Goal: Obtain resource: Download file/media

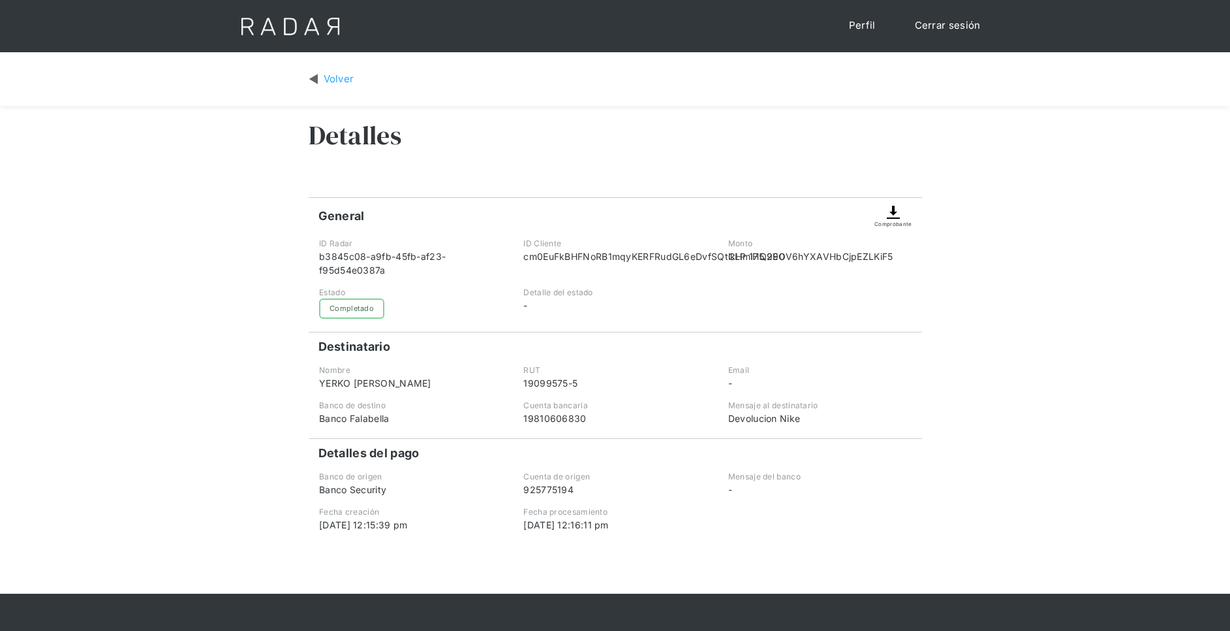
click at [317, 79] on img at bounding box center [314, 79] width 10 height 15
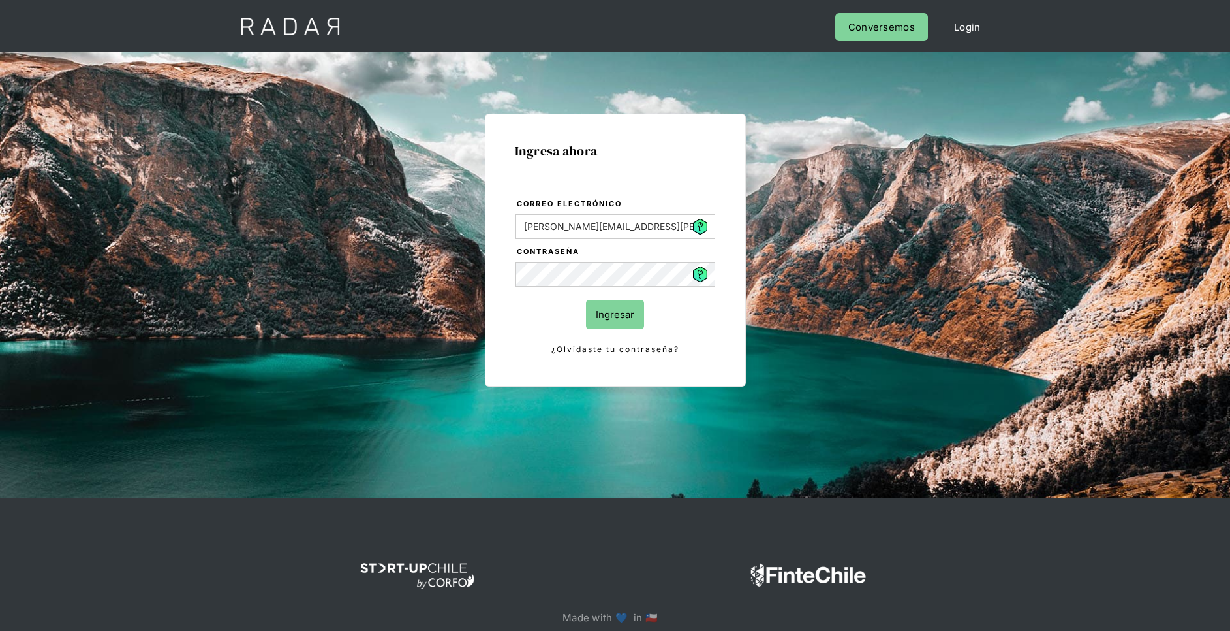
click at [606, 313] on input "Ingresar" at bounding box center [615, 314] width 58 height 29
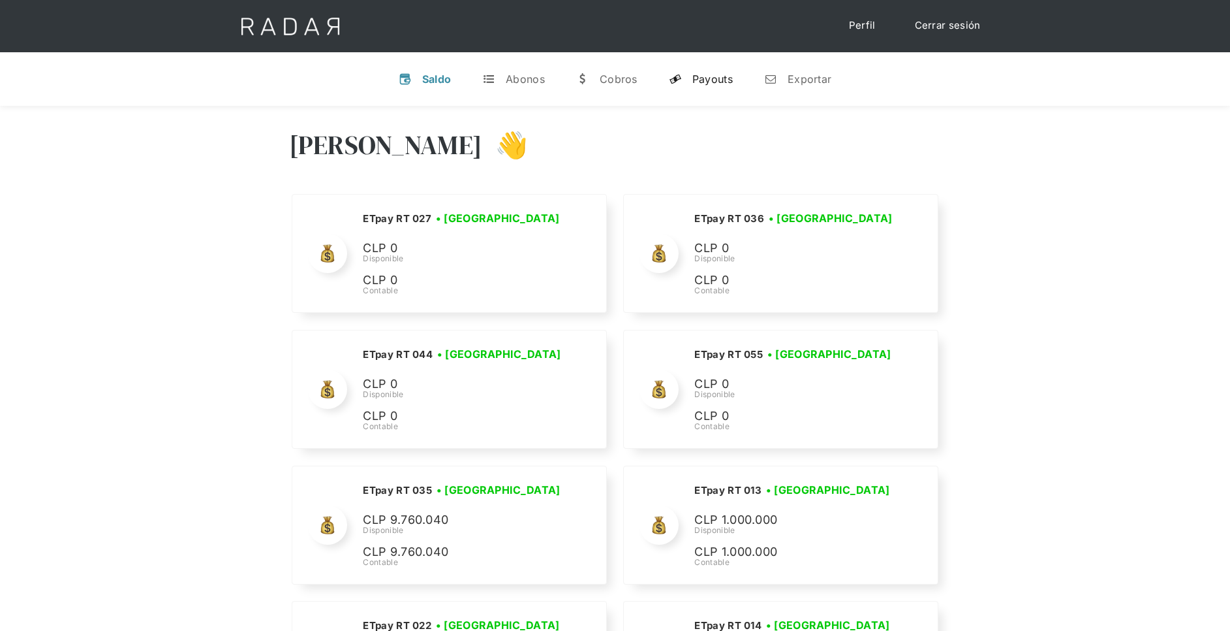
click at [717, 81] on div "Payouts" at bounding box center [713, 78] width 40 height 13
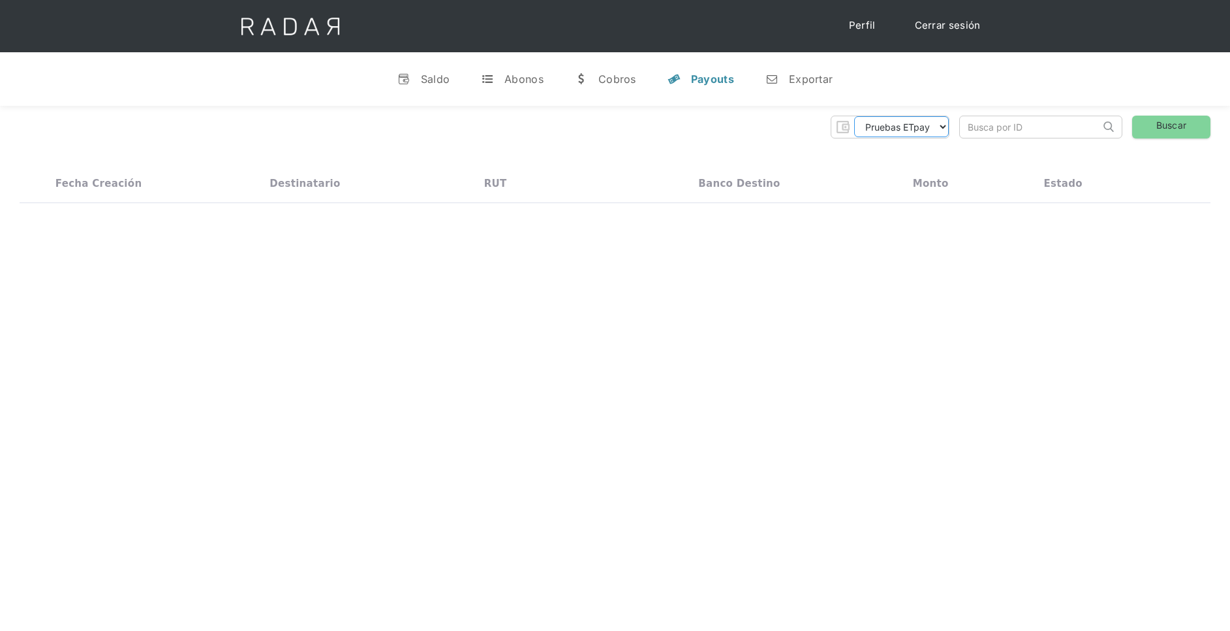
click at [918, 119] on select "Pruebas ETpay Cuenta 1.000 Cuenta 1.001 Cuenta 1.002 Cuenta 1.003 Cuenta 1.004 …" at bounding box center [901, 126] width 95 height 21
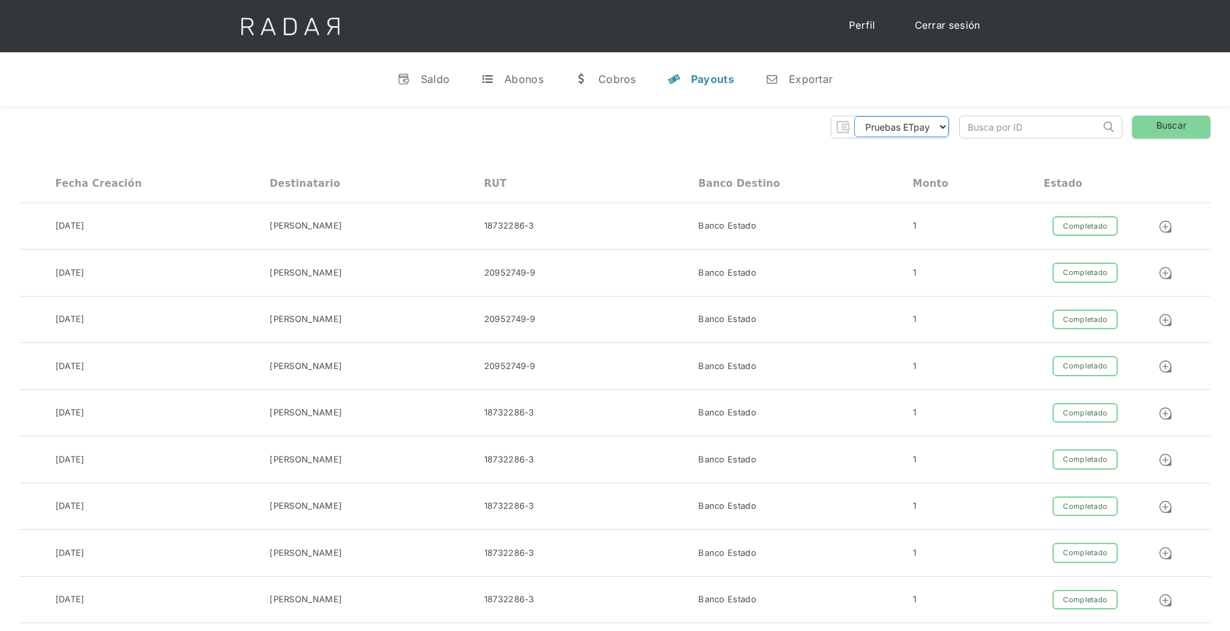
select select "etpay-cuenta-1001"
click at [854, 116] on select "Pruebas ETpay Cuenta 1.000 Cuenta 1.001 Cuenta 1.002 Cuenta 1.003 Cuenta 1.004 …" at bounding box center [901, 126] width 95 height 21
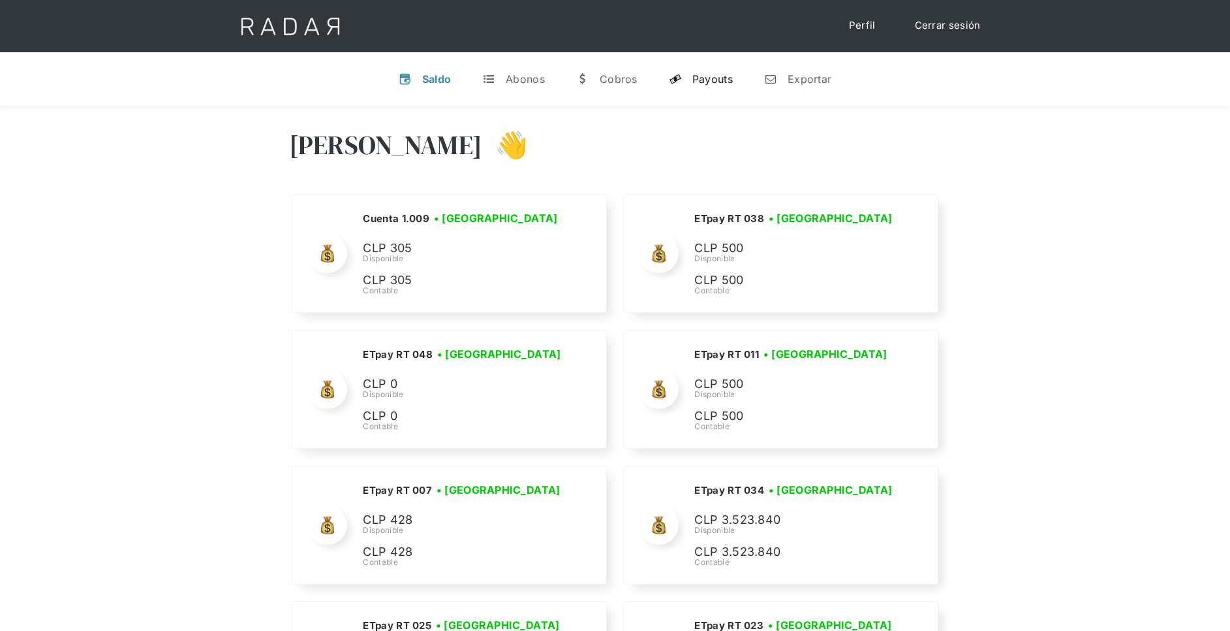
click at [701, 65] on link "y Payouts" at bounding box center [701, 79] width 85 height 34
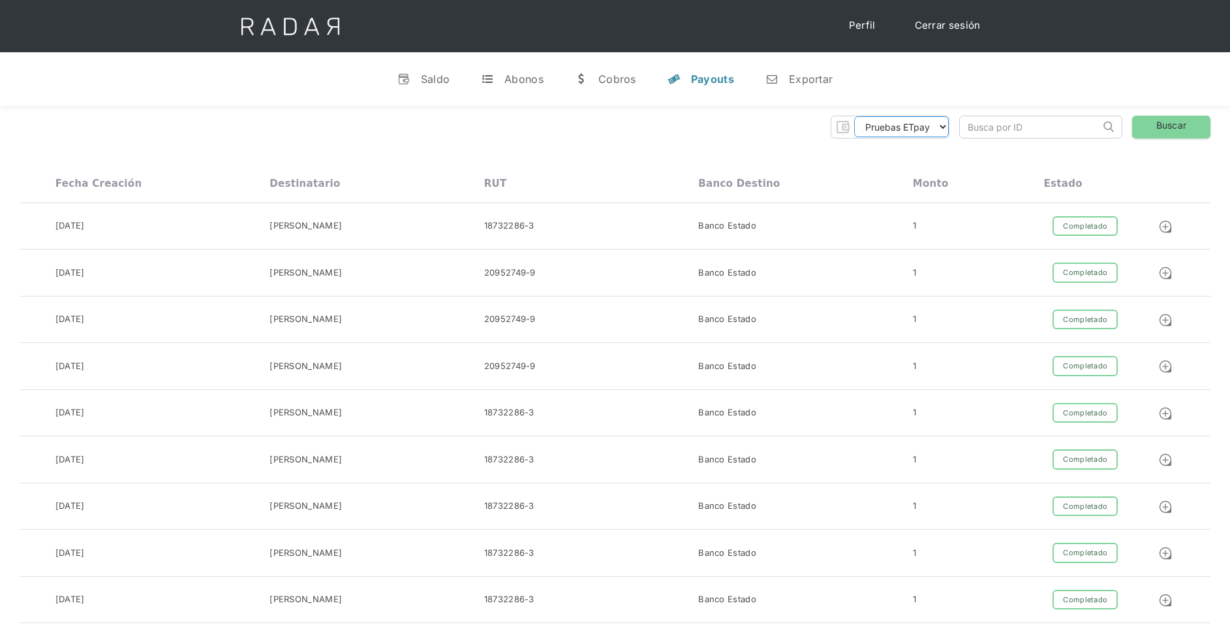
click at [939, 128] on select "Pruebas ETpay Cuenta 1.000 Cuenta 1.001 Cuenta 1.002 Cuenta 1.003 Cuenta 1.004 …" at bounding box center [901, 126] width 95 height 21
select select "etpay-cuenta-1001"
click at [854, 116] on select "Pruebas ETpay Cuenta 1.000 Cuenta 1.001 Cuenta 1.002 Cuenta 1.003 Cuenta 1.004 …" at bounding box center [901, 126] width 95 height 21
click at [1187, 125] on link "Buscar" at bounding box center [1172, 127] width 78 height 23
click at [1165, 225] on img at bounding box center [1166, 226] width 14 height 14
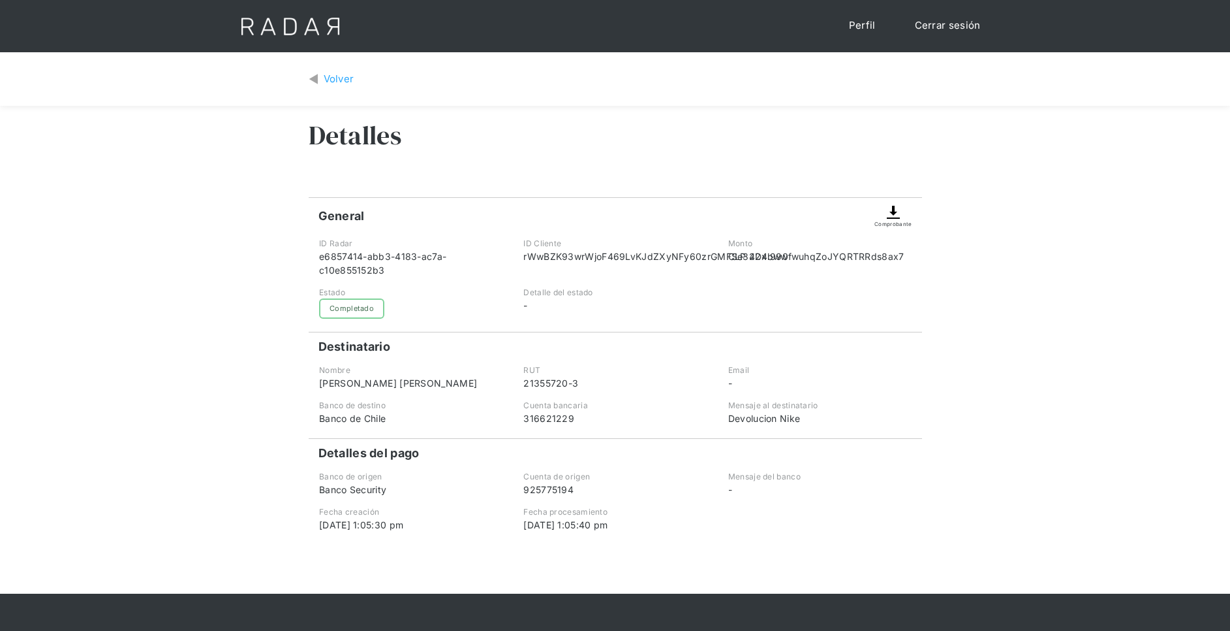
click at [892, 217] on img at bounding box center [894, 212] width 16 height 16
click at [328, 74] on div "Volver" at bounding box center [339, 79] width 31 height 15
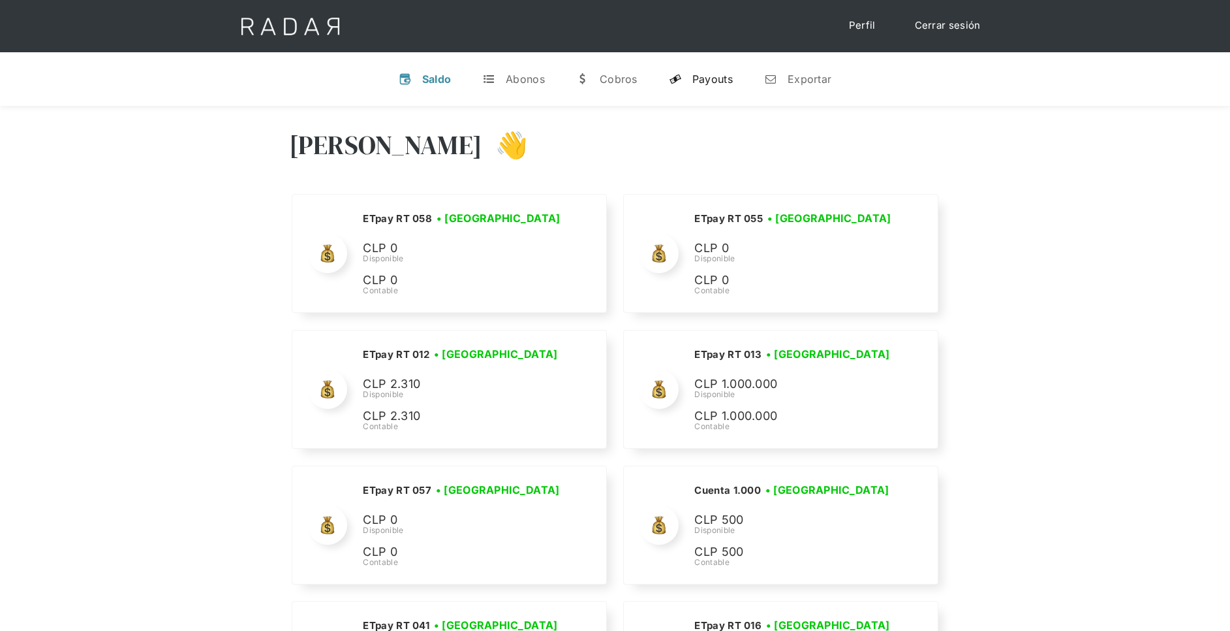
click at [734, 82] on link "y Payouts" at bounding box center [701, 79] width 85 height 34
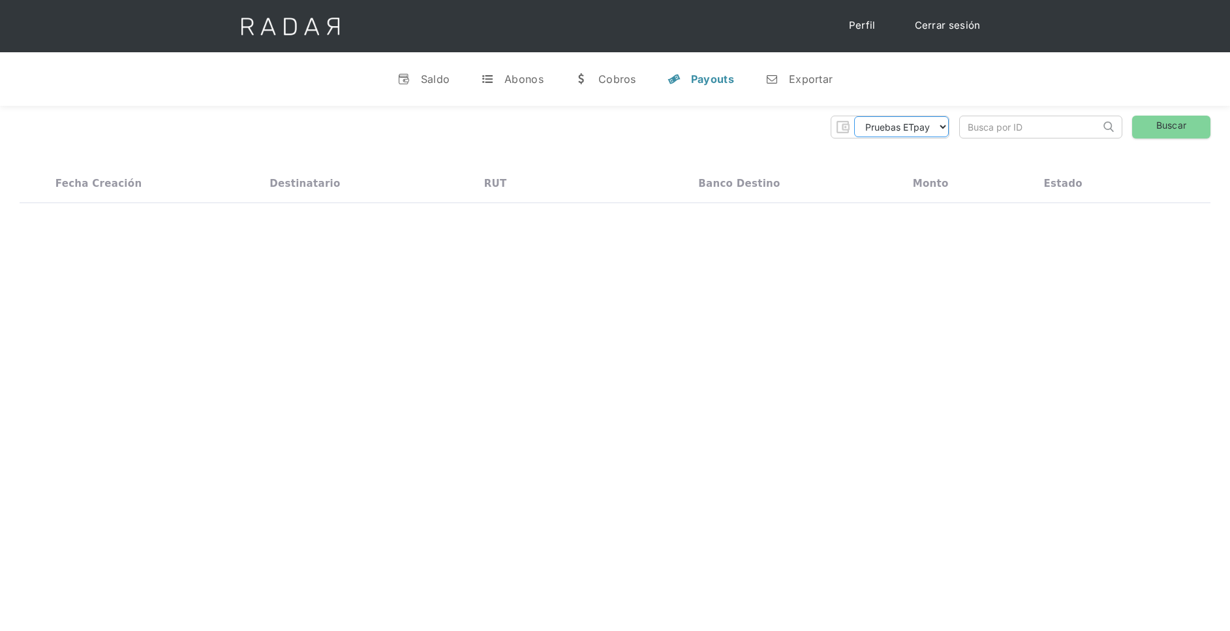
click at [910, 124] on select "Pruebas ETpay Cuenta 1.000 Cuenta 1.001 Cuenta 1.002 Cuenta 1.003 Cuenta 1.004 …" at bounding box center [901, 126] width 95 height 21
select select "etpay-cuenta-1001"
click at [854, 116] on select "Pruebas ETpay Cuenta 1.000 Cuenta 1.001 Cuenta 1.002 Cuenta 1.003 Cuenta 1.004 …" at bounding box center [901, 126] width 95 height 21
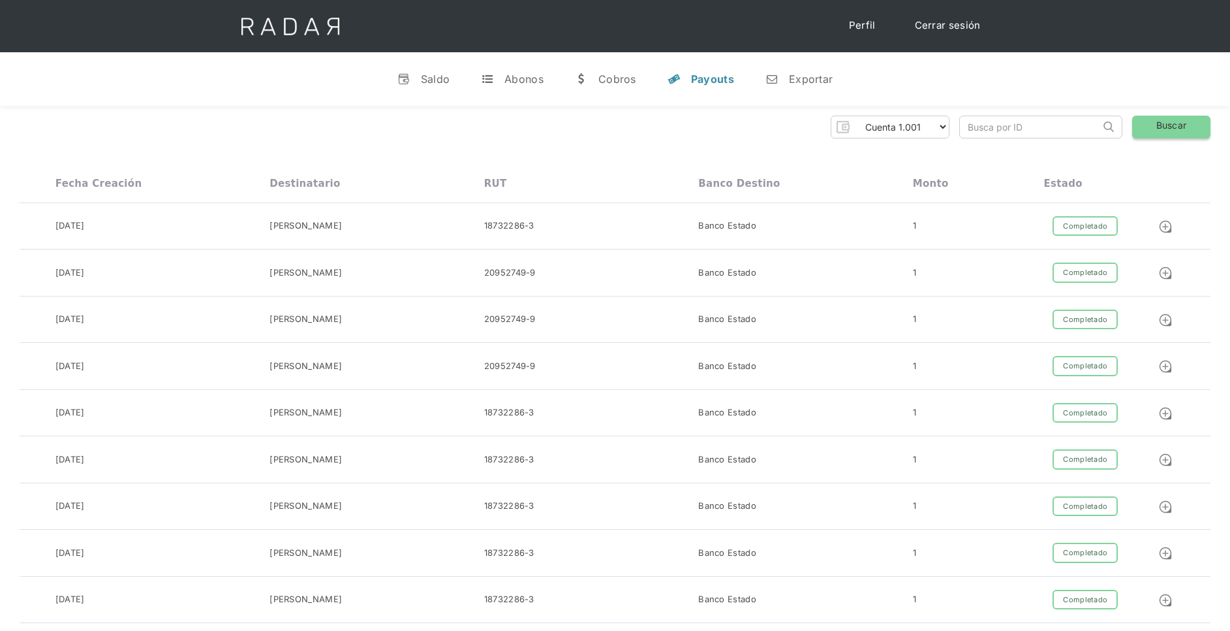
click at [1191, 128] on link "Buscar" at bounding box center [1172, 127] width 78 height 23
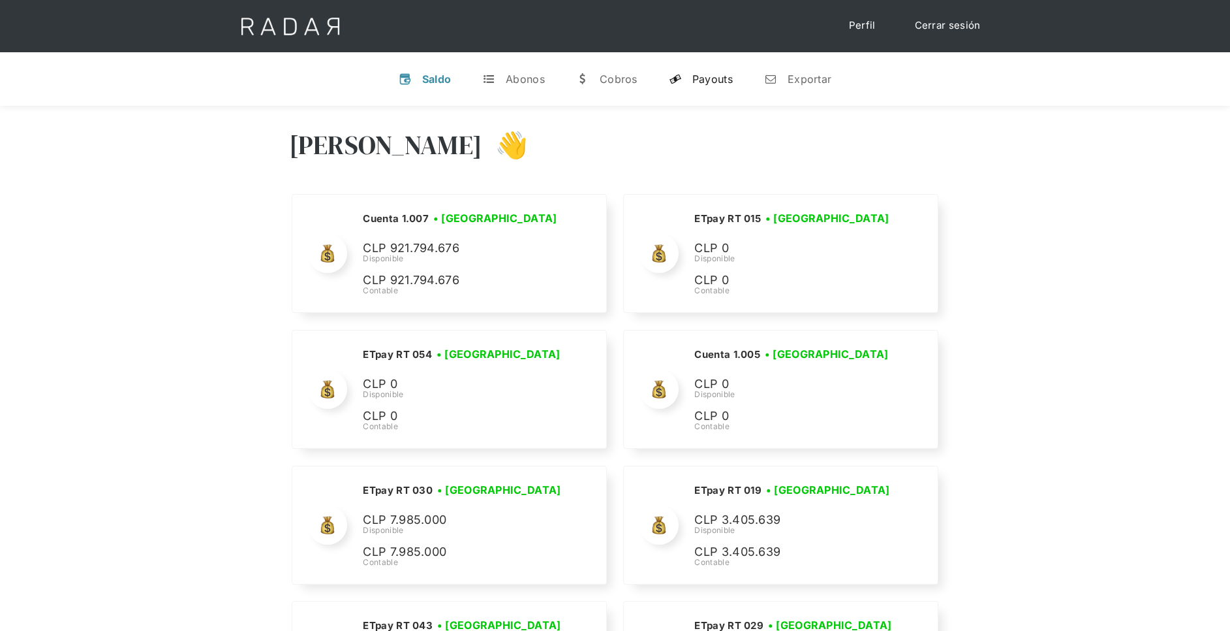
click at [717, 62] on link "y Payouts" at bounding box center [701, 79] width 85 height 34
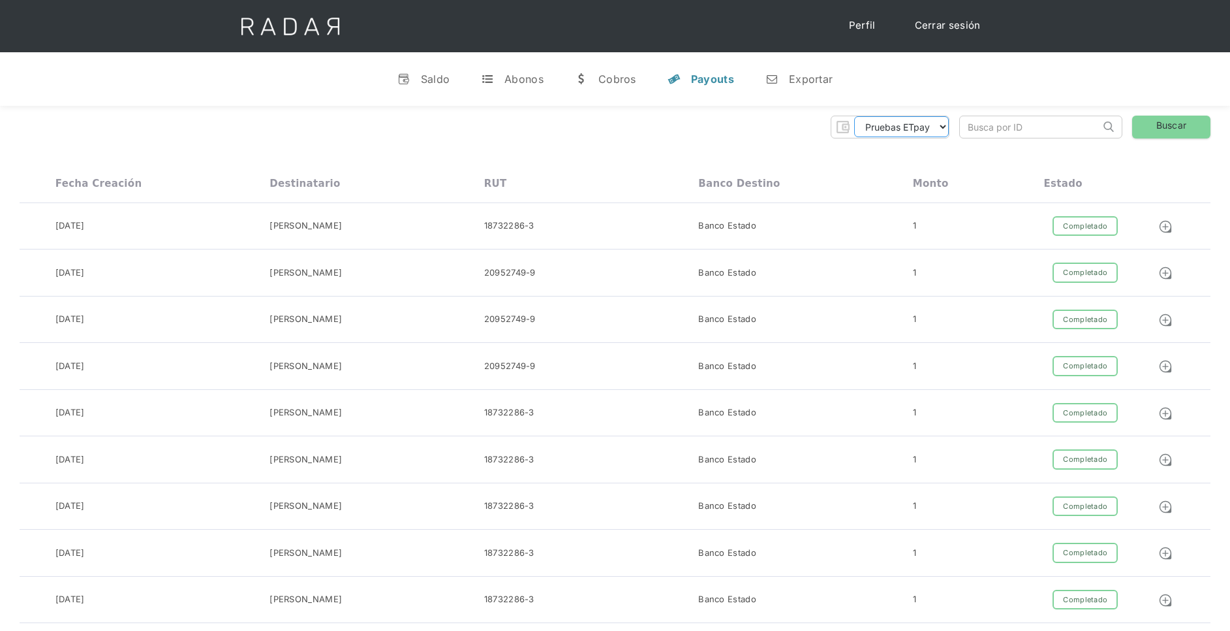
click at [930, 117] on select "Pruebas ETpay Cuenta 1.000 Cuenta 1.001 Cuenta 1.002 Cuenta 1.003 Cuenta 1.004 …" at bounding box center [901, 126] width 95 height 21
select select "etpay-cuenta-1001"
click at [854, 116] on select "Pruebas ETpay Cuenta 1.000 Cuenta 1.001 Cuenta 1.002 Cuenta 1.003 Cuenta 1.004 …" at bounding box center [901, 126] width 95 height 21
click at [1154, 127] on link "Buscar" at bounding box center [1172, 127] width 78 height 23
click at [1168, 227] on img at bounding box center [1166, 226] width 14 height 14
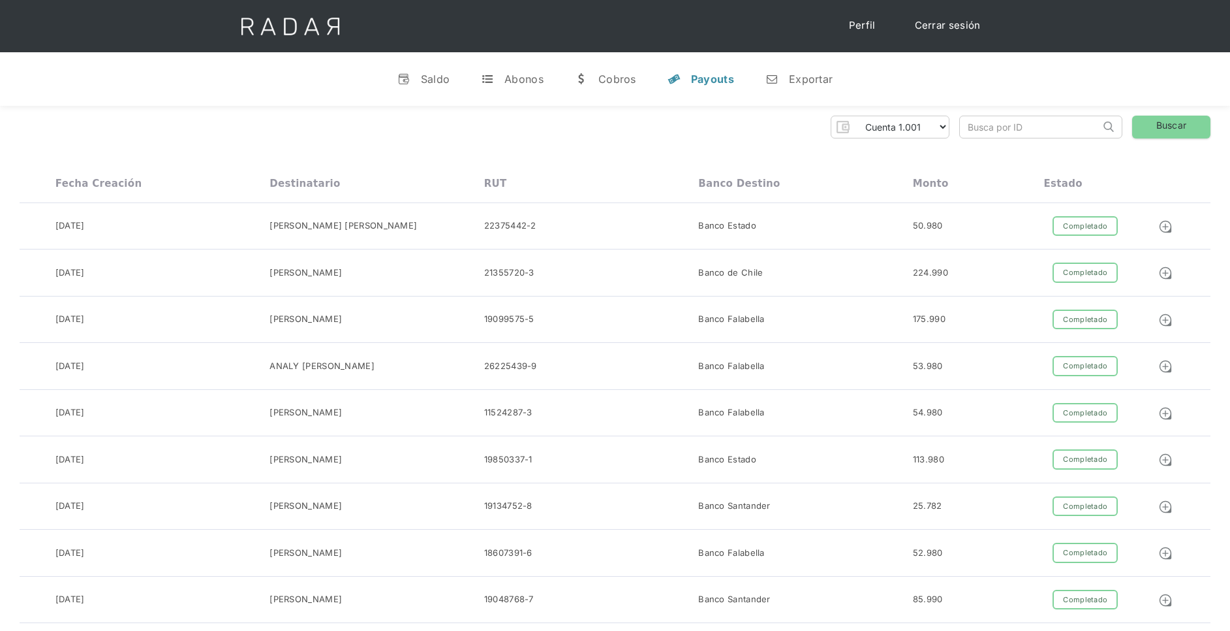
click at [704, 131] on div "Pruebas ETpay Cuenta 1.000 Cuenta 1.001 Cuenta 1.002 Cuenta 1.003 Cuenta 1.004 …" at bounding box center [615, 127] width 1191 height 23
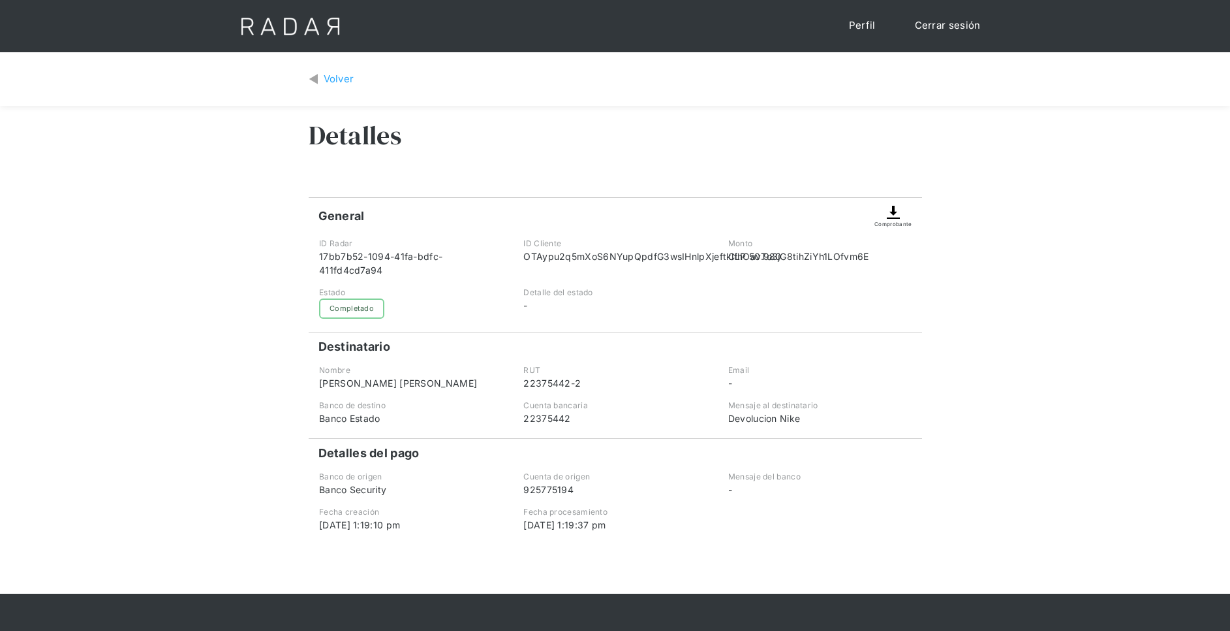
click at [888, 219] on img at bounding box center [894, 212] width 16 height 16
click at [338, 74] on div "Volver" at bounding box center [339, 79] width 31 height 15
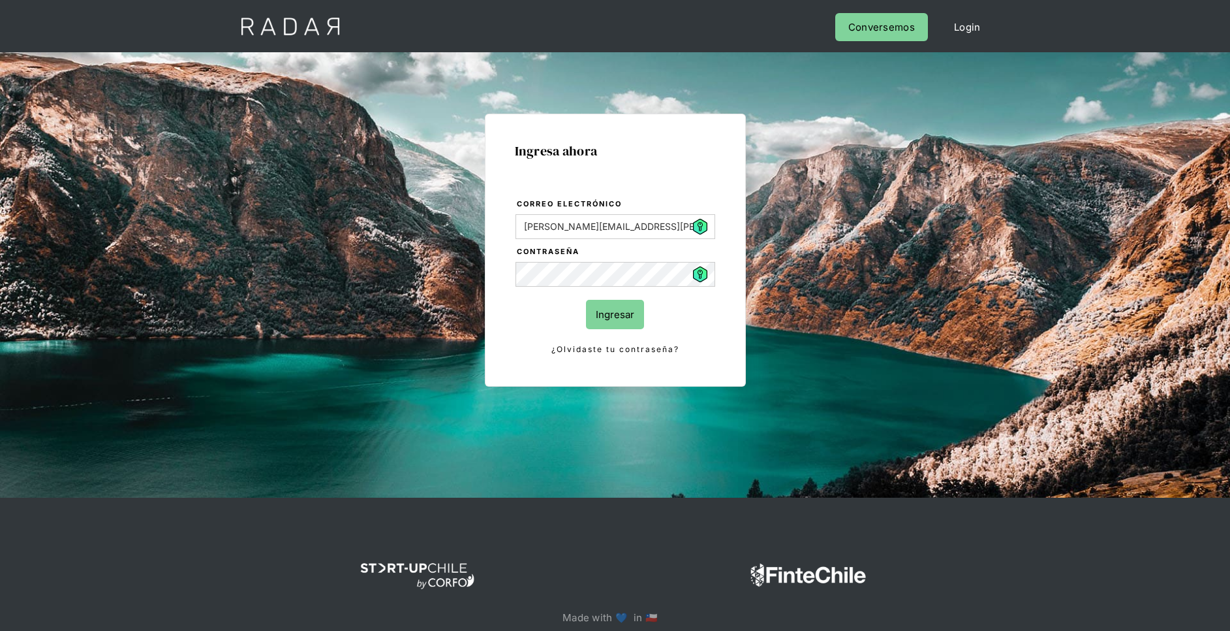
click at [636, 314] on input "Ingresar" at bounding box center [615, 314] width 58 height 29
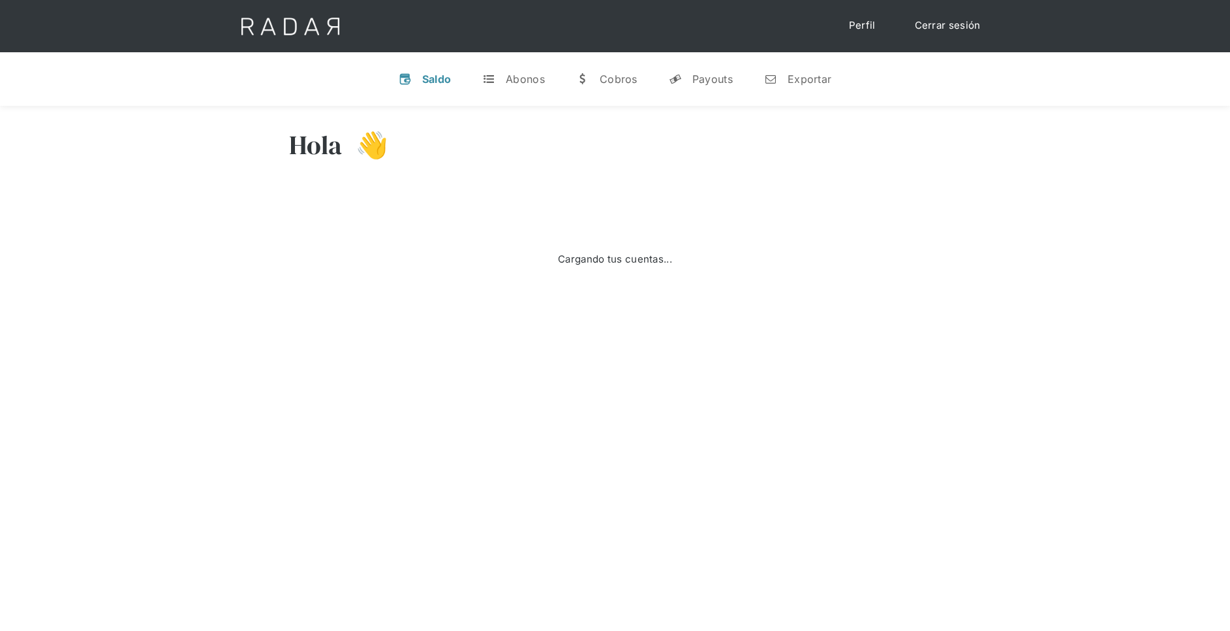
click at [324, 34] on img at bounding box center [290, 26] width 133 height 52
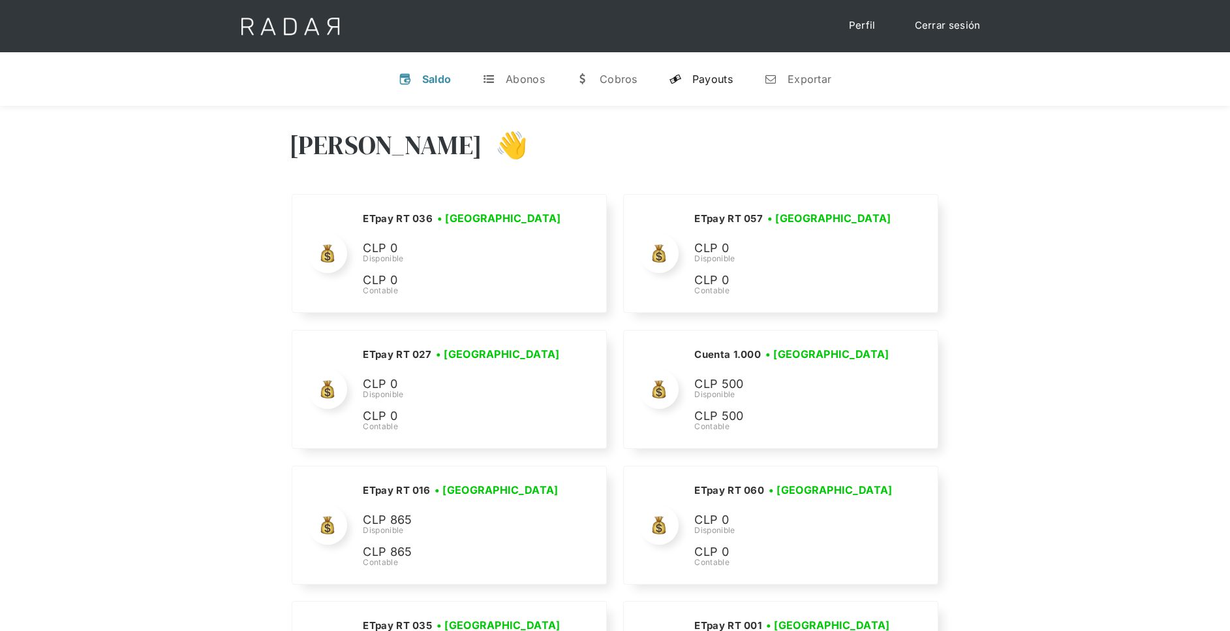
click at [709, 68] on link "y Payouts" at bounding box center [701, 79] width 85 height 34
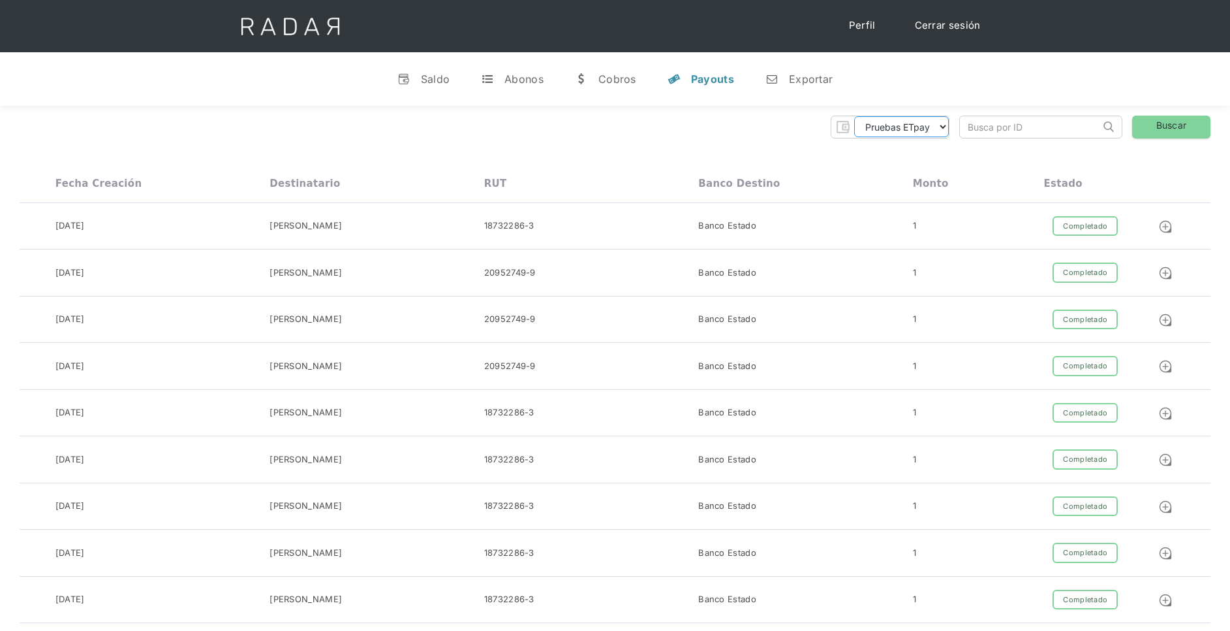
drag, startPoint x: 922, startPoint y: 130, endPoint x: 926, endPoint y: 140, distance: 10.3
click at [922, 129] on select "Pruebas ETpay Cuenta 1.000 Cuenta 1.001 Cuenta 1.002 Cuenta 1.003 Cuenta 1.004 …" at bounding box center [901, 126] width 95 height 21
select select "etpay-cuenta-1001"
click at [854, 116] on select "Pruebas ETpay Cuenta 1.000 Cuenta 1.001 Cuenta 1.002 Cuenta 1.003 Cuenta 1.004 …" at bounding box center [901, 126] width 95 height 21
click at [1180, 121] on link "Buscar" at bounding box center [1172, 127] width 78 height 23
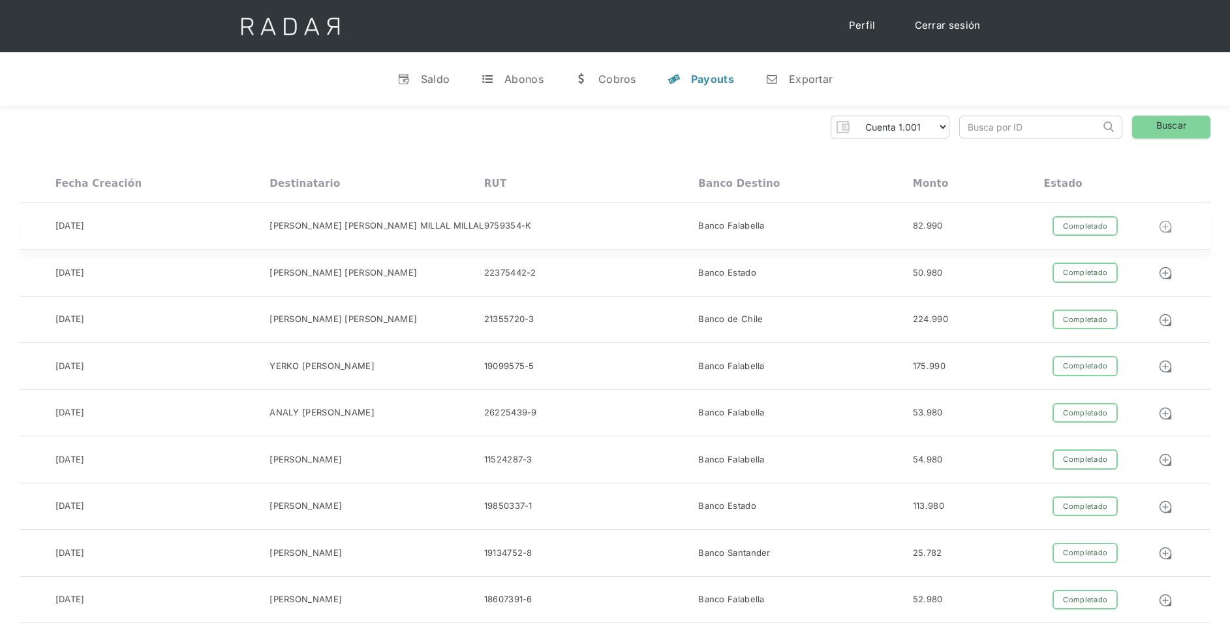
click at [1163, 227] on img at bounding box center [1166, 226] width 14 height 14
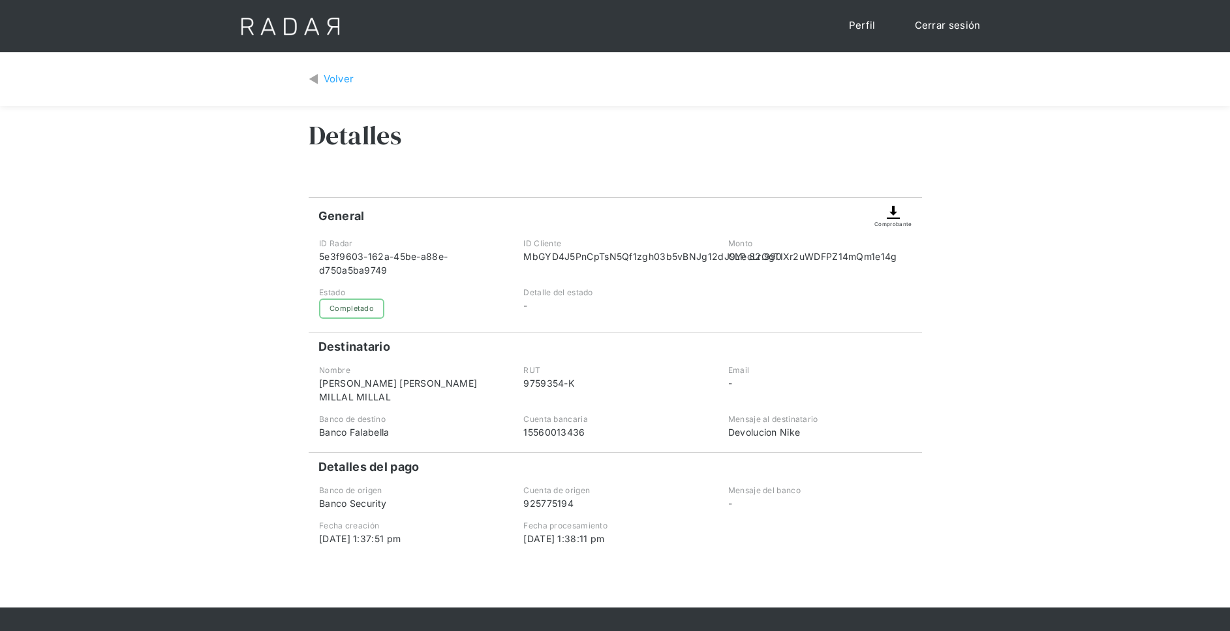
click at [892, 213] on img at bounding box center [894, 212] width 16 height 16
click at [328, 74] on div "Volver" at bounding box center [339, 79] width 31 height 15
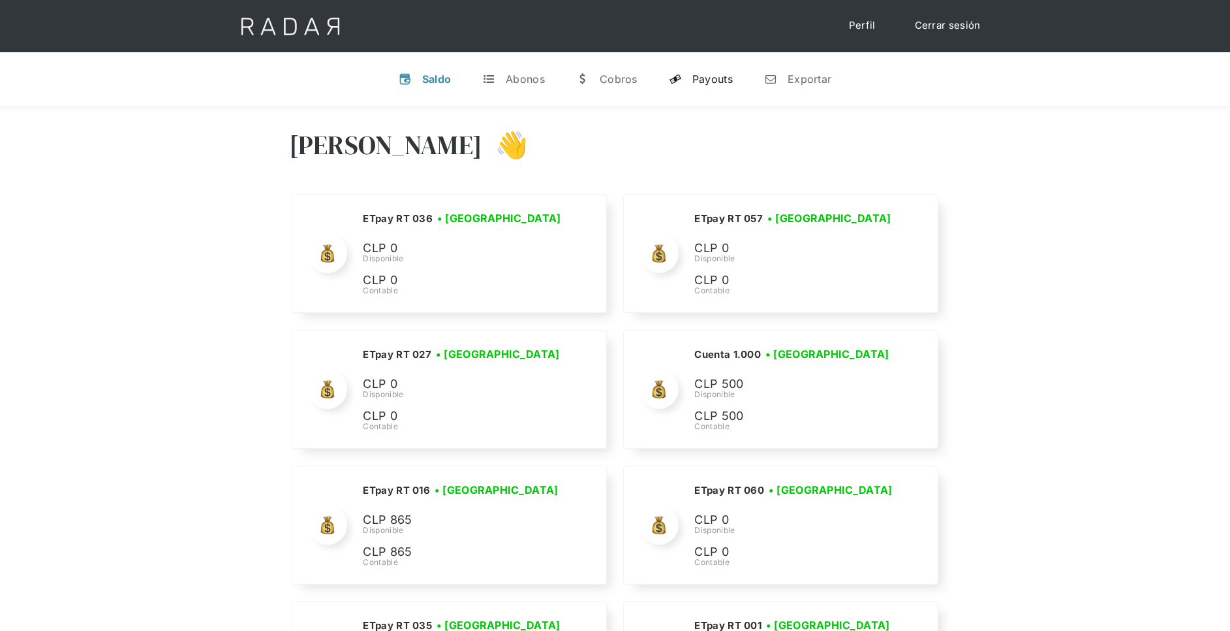
click at [719, 70] on link "y Payouts" at bounding box center [701, 79] width 85 height 34
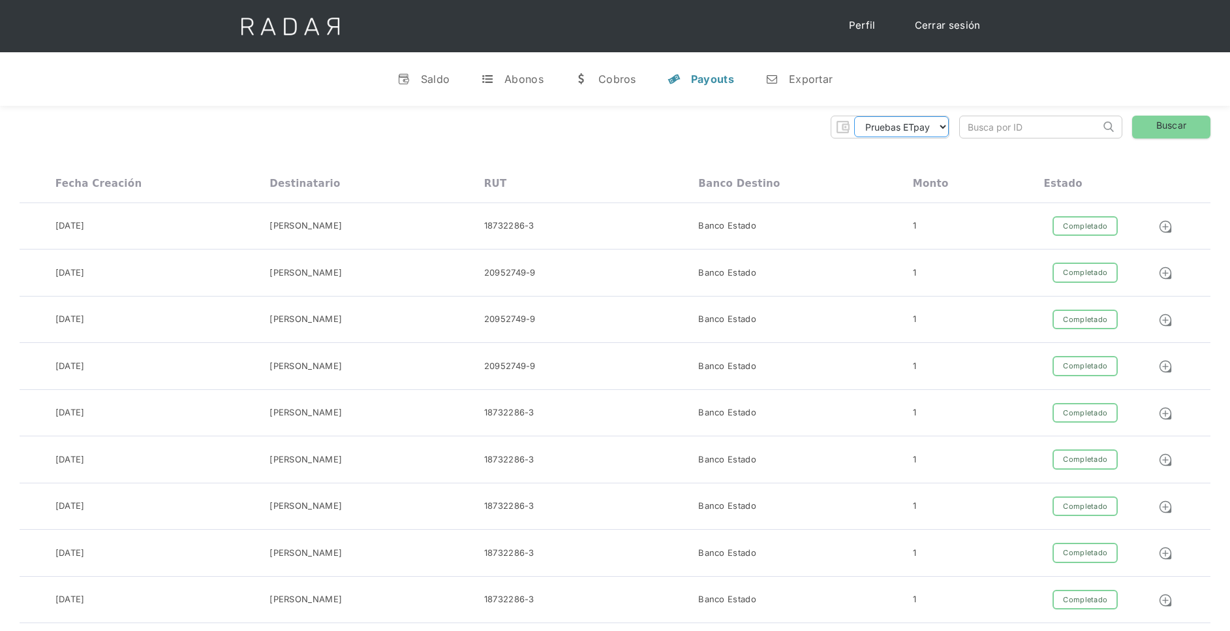
click at [909, 134] on select "Pruebas ETpay Cuenta 1.000 Cuenta 1.001 Cuenta 1.002 Cuenta 1.003 Cuenta 1.004 …" at bounding box center [901, 126] width 95 height 21
select select "etpay-cuenta-1001"
click at [854, 116] on select "Pruebas ETpay Cuenta 1.000 Cuenta 1.001 Cuenta 1.002 Cuenta 1.003 Cuenta 1.004 …" at bounding box center [901, 126] width 95 height 21
click at [1153, 129] on link "Buscar" at bounding box center [1172, 127] width 78 height 23
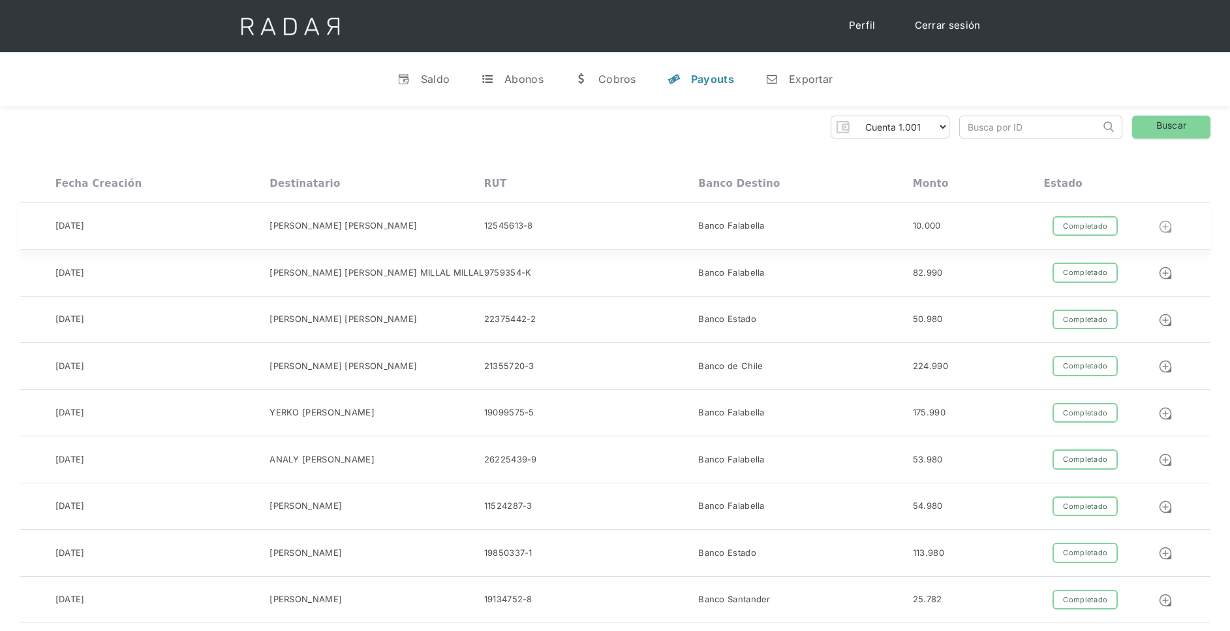
click at [1171, 226] on img at bounding box center [1166, 226] width 14 height 14
click at [501, 133] on div "Pruebas ETpay Cuenta 1.000 Cuenta 1.001 Cuenta 1.002 Cuenta 1.003 Cuenta 1.004 …" at bounding box center [615, 127] width 1191 height 23
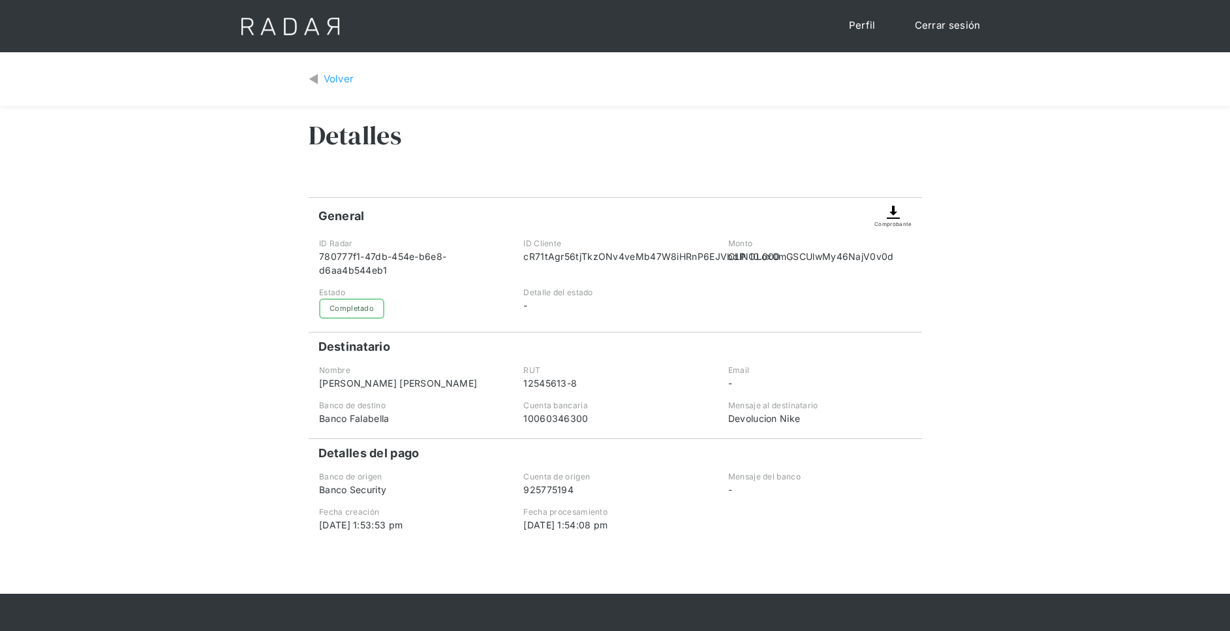
click at [892, 211] on img at bounding box center [894, 212] width 16 height 16
click at [324, 79] on div "Volver" at bounding box center [339, 79] width 31 height 15
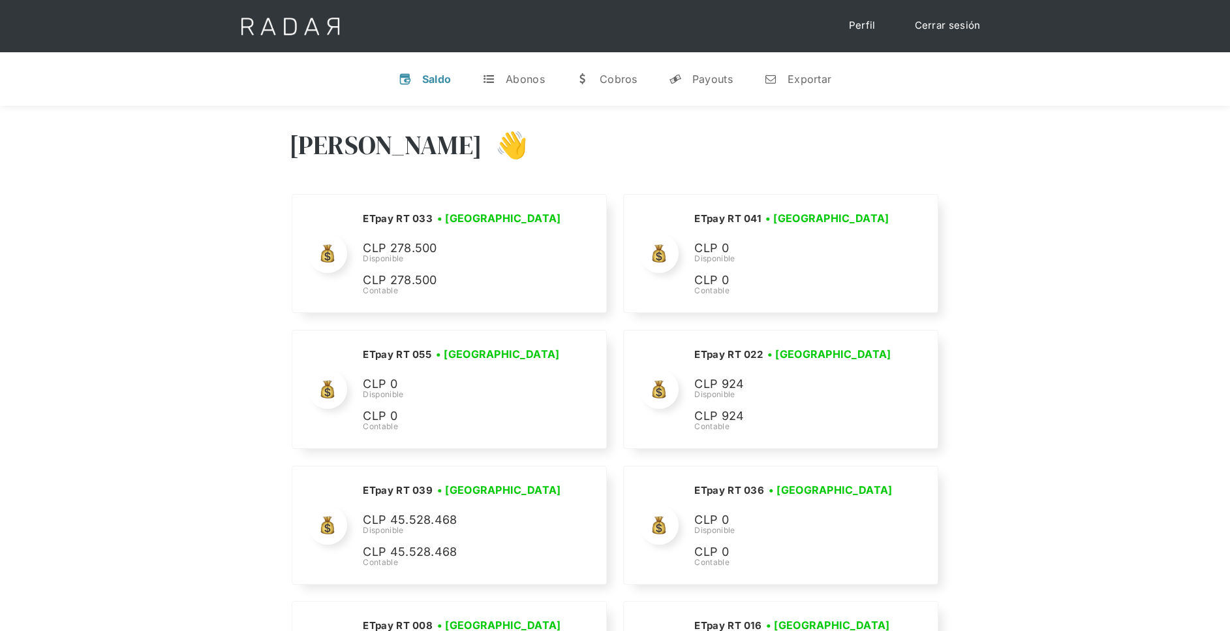
drag, startPoint x: 710, startPoint y: 76, endPoint x: 722, endPoint y: 110, distance: 36.1
click at [710, 76] on div "Payouts" at bounding box center [713, 78] width 40 height 13
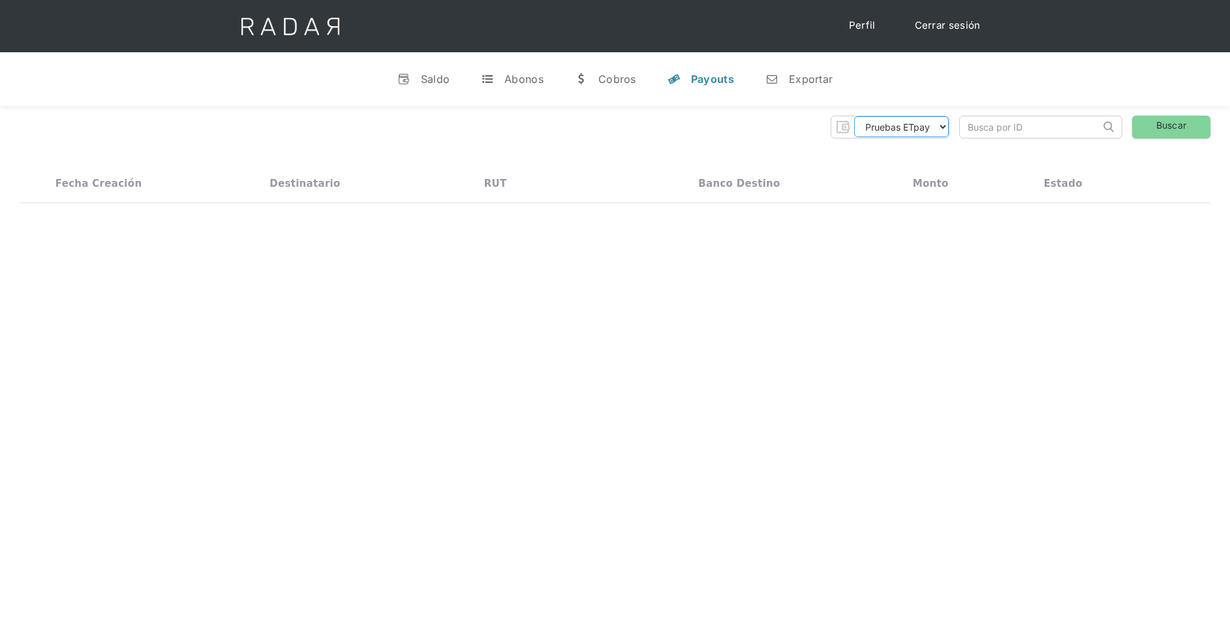
click at [937, 120] on select "Pruebas ETpay Cuenta 1.000 Cuenta 1.001 Cuenta 1.002 Cuenta 1.003 Cuenta 1.004 …" at bounding box center [901, 126] width 95 height 21
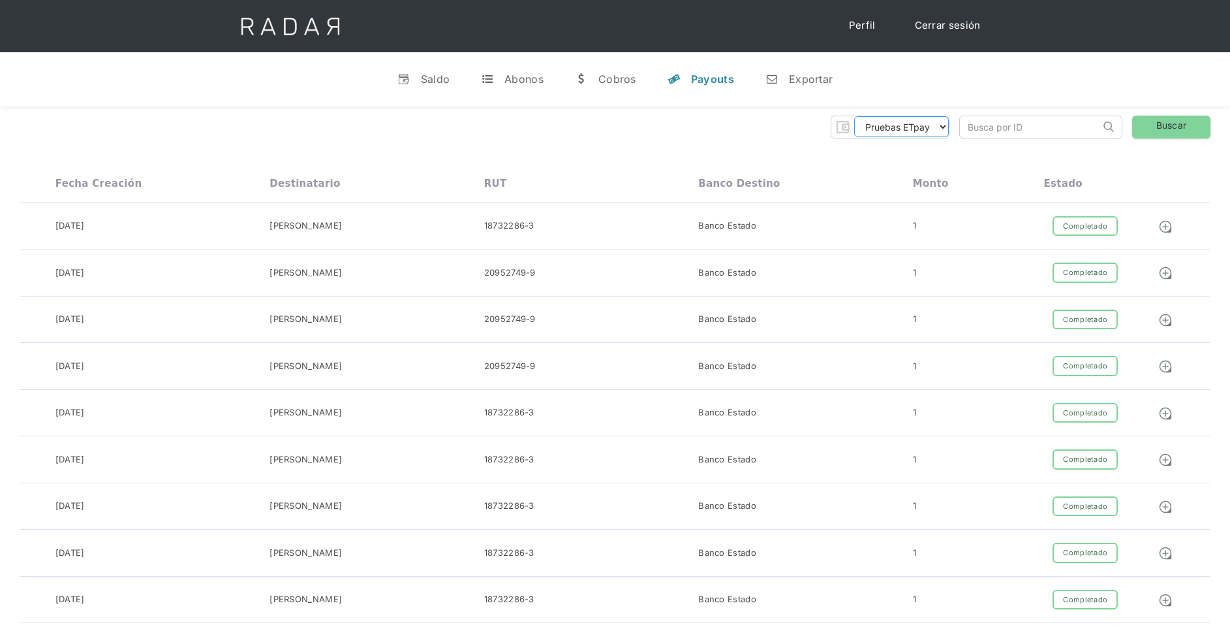
select select "etpay-cuenta-1001"
click at [854, 116] on select "Pruebas ETpay Cuenta 1.000 Cuenta 1.001 Cuenta 1.002 Cuenta 1.003 Cuenta 1.004 …" at bounding box center [901, 126] width 95 height 21
click at [1159, 128] on link "Buscar" at bounding box center [1172, 127] width 78 height 23
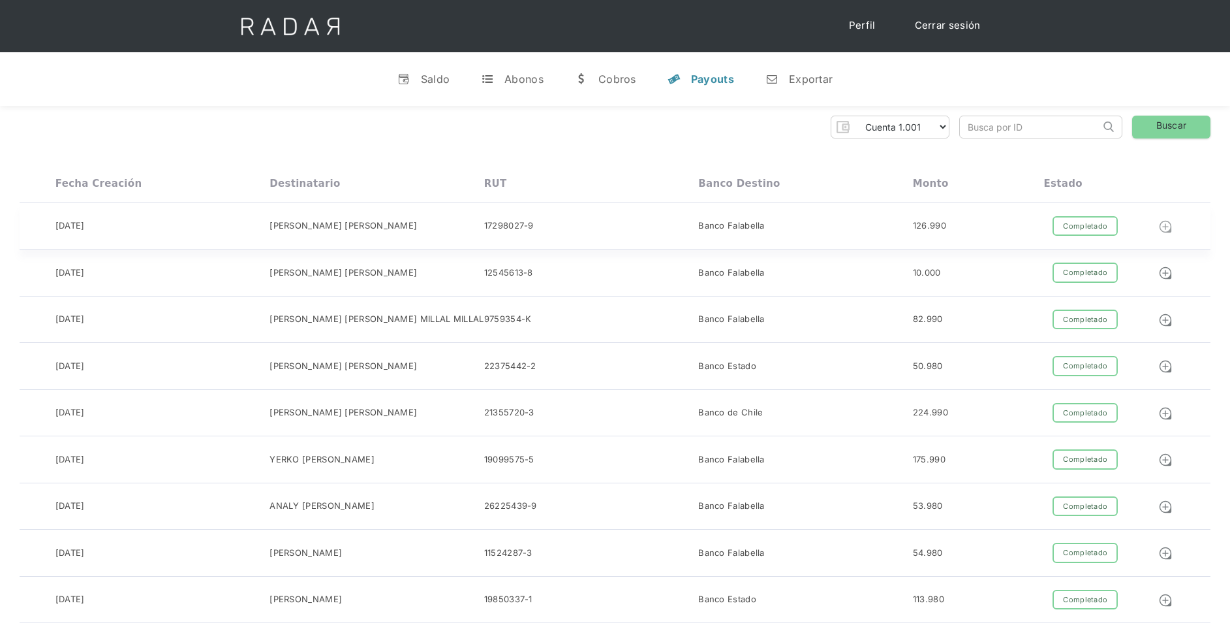
click at [1166, 225] on img at bounding box center [1166, 226] width 14 height 14
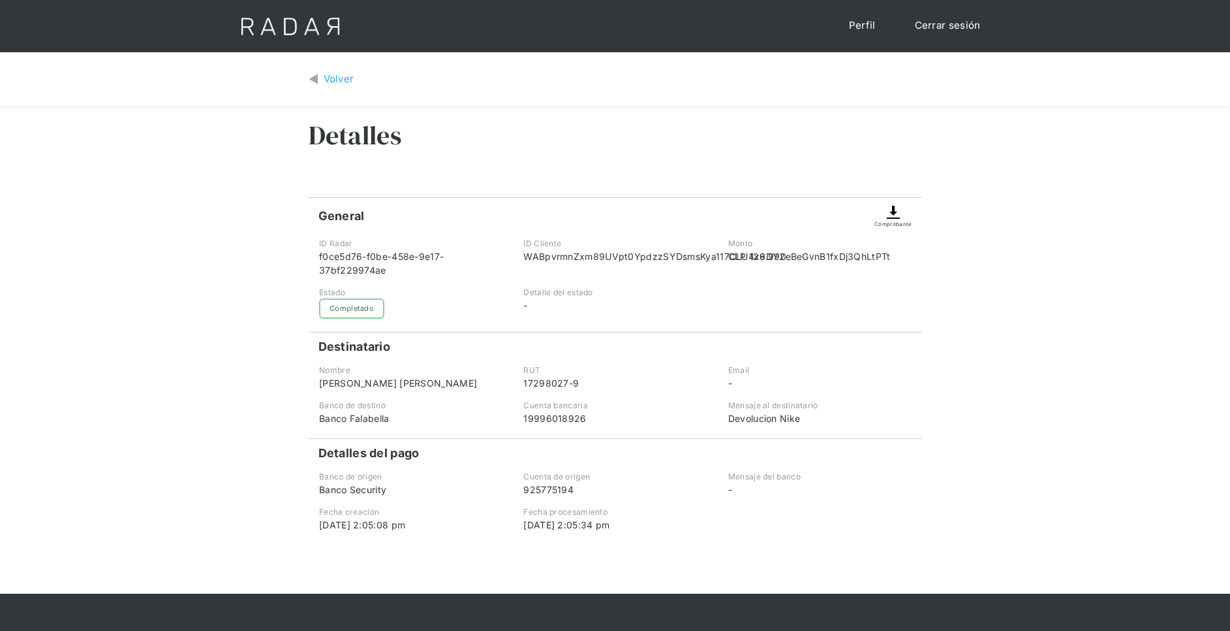
click at [889, 214] on img at bounding box center [894, 212] width 16 height 16
